Goal: Task Accomplishment & Management: Complete application form

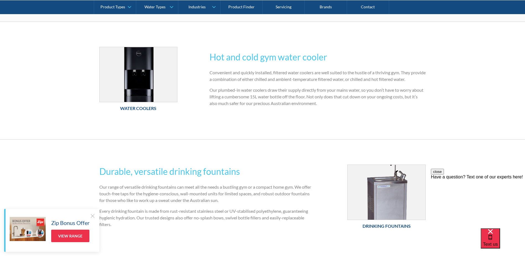
scroll to position [222, 0]
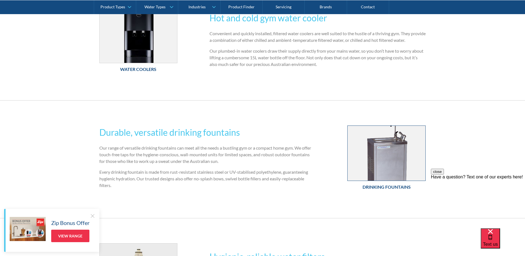
click at [381, 160] on img at bounding box center [387, 153] width 78 height 55
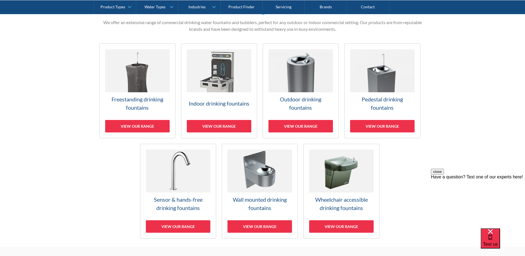
click at [235, 82] on img at bounding box center [219, 70] width 65 height 43
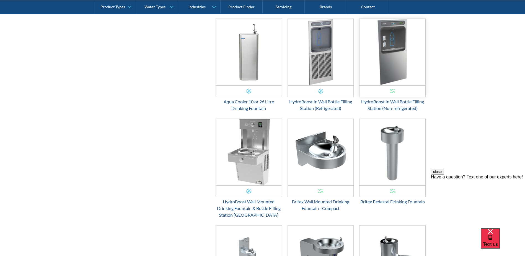
scroll to position [344, 0]
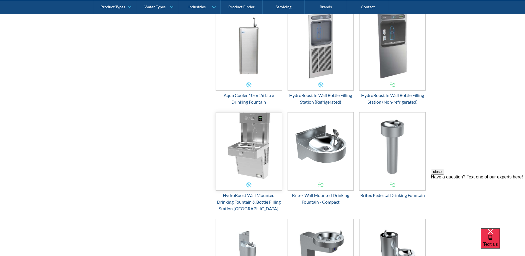
click at [264, 140] on img "Email Form 3" at bounding box center [249, 145] width 66 height 66
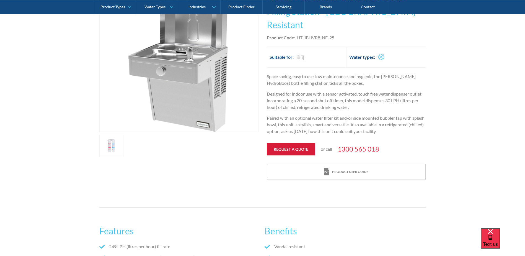
click at [303, 143] on link "Request a quote" at bounding box center [291, 149] width 48 height 12
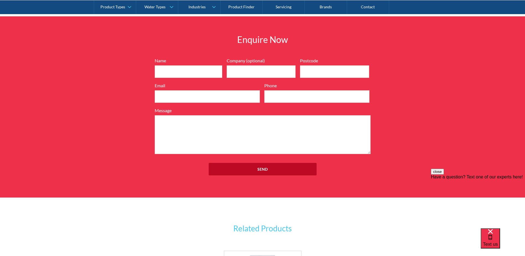
scroll to position [700, 0]
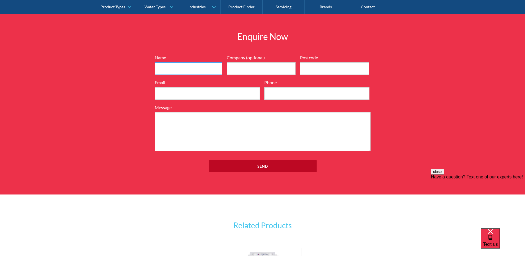
click at [199, 62] on input "Name" at bounding box center [189, 68] width 68 height 12
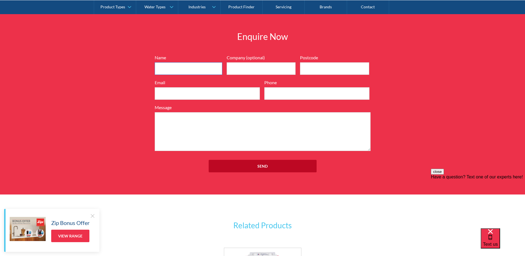
type input "Peter Loi Ha"
type input "Snap Fitness Olympic Park"
type input "2127"
type input "peterha24@gmail.com"
type input "0430300503"
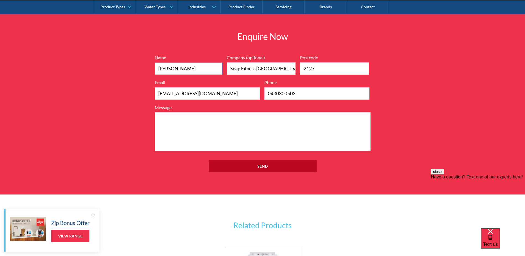
drag, startPoint x: 199, startPoint y: 56, endPoint x: 171, endPoint y: 55, distance: 27.7
click at [171, 62] on input "Peter Loi Ha" at bounding box center [189, 68] width 68 height 12
type input "Peter Ha"
drag, startPoint x: 76, startPoint y: 112, endPoint x: 102, endPoint y: 99, distance: 28.7
click at [76, 112] on div "Enquire Now 7199ebfc89469718eadd6f0c0345ca51cae17984353ea86a4a584a90323ec471d39…" at bounding box center [262, 103] width 525 height 181
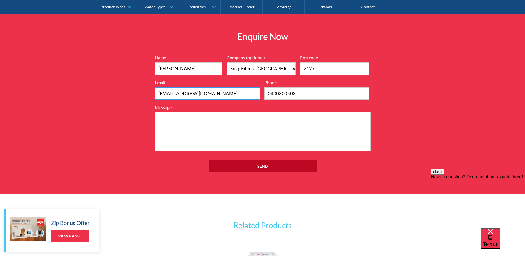
drag, startPoint x: 203, startPoint y: 80, endPoint x: 30, endPoint y: 109, distance: 175.5
click at [52, 102] on div "Enquire Now 7199ebfc89469718eadd6f0c0345ca51cae17984353ea86a4a584a90323ec471d39…" at bounding box center [262, 103] width 525 height 181
type input "olympicpark@snapfitness.com.au"
click at [287, 115] on textarea "Message" at bounding box center [263, 131] width 216 height 39
click at [244, 127] on textarea "Message" at bounding box center [263, 131] width 216 height 39
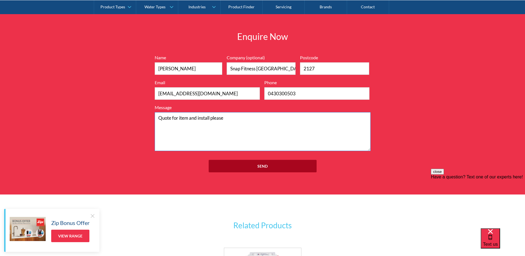
type textarea "Quote for item and install please"
click at [251, 160] on input "Send" at bounding box center [263, 166] width 108 height 12
